Goal: Task Accomplishment & Management: Use online tool/utility

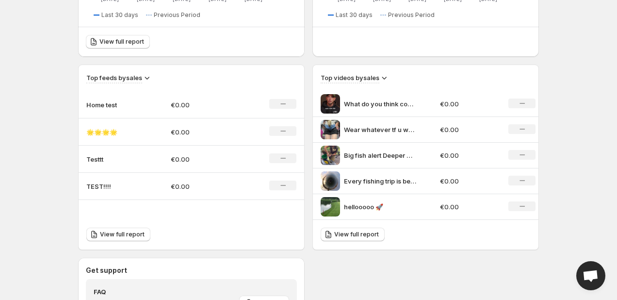
scroll to position [280, 0]
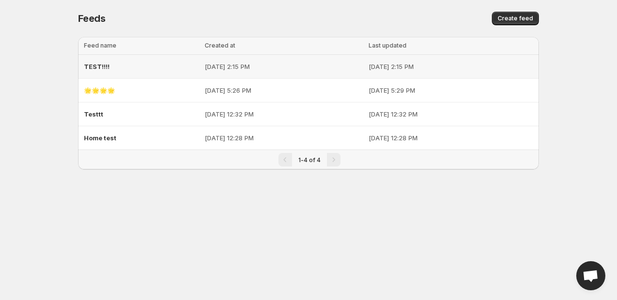
click at [228, 68] on p "[DATE] 2:15 PM" at bounding box center [284, 67] width 159 height 10
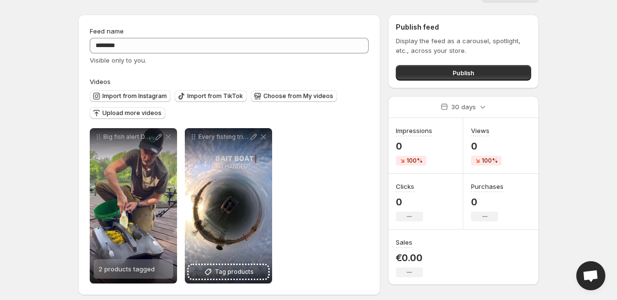
scroll to position [30, 0]
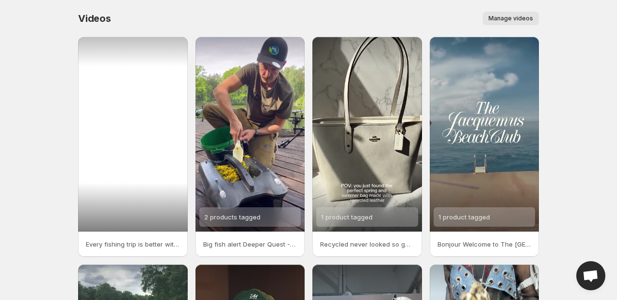
click at [117, 177] on div at bounding box center [133, 134] width 110 height 195
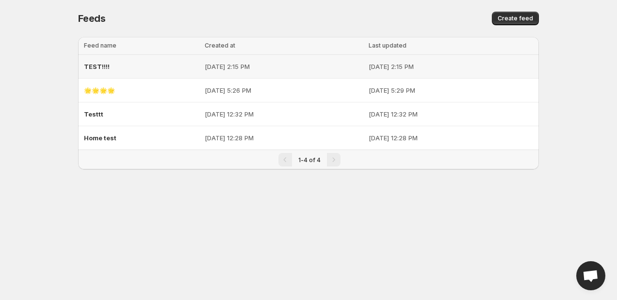
click at [129, 61] on div "TEST!!!!" at bounding box center [141, 66] width 115 height 17
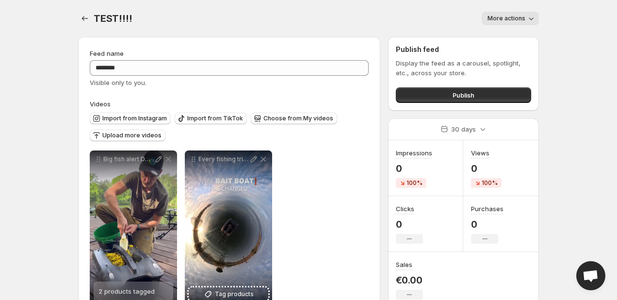
scroll to position [30, 0]
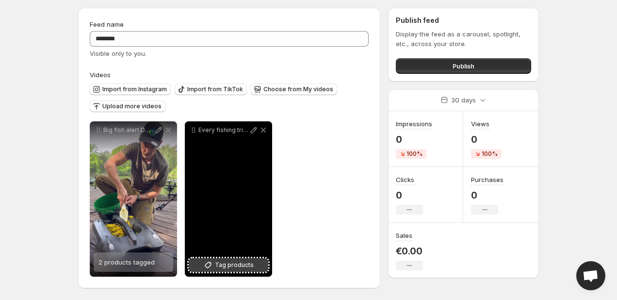
click at [236, 262] on span "Tag products" at bounding box center [234, 265] width 39 height 10
